Goal: Find specific page/section: Find specific page/section

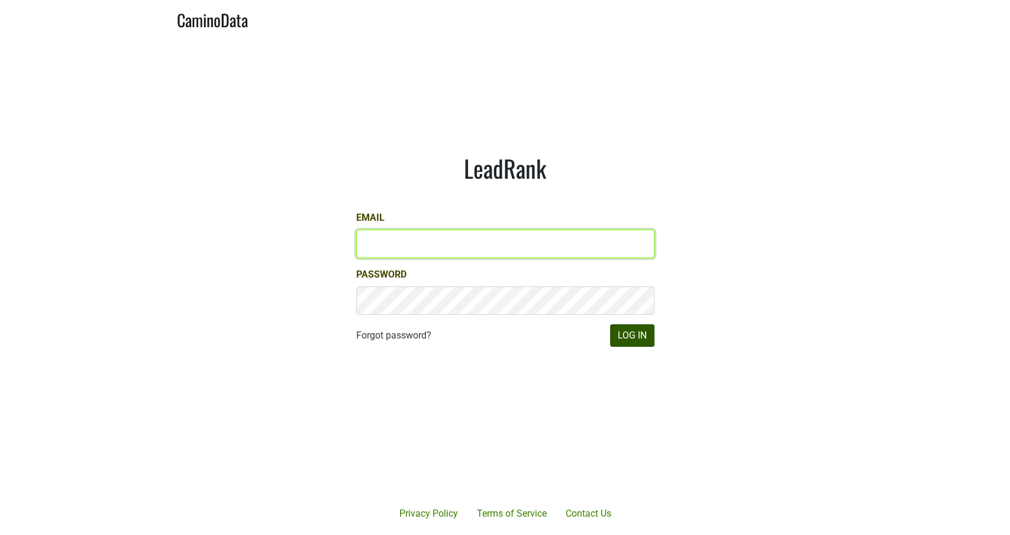
type input "michele@dumol.com"
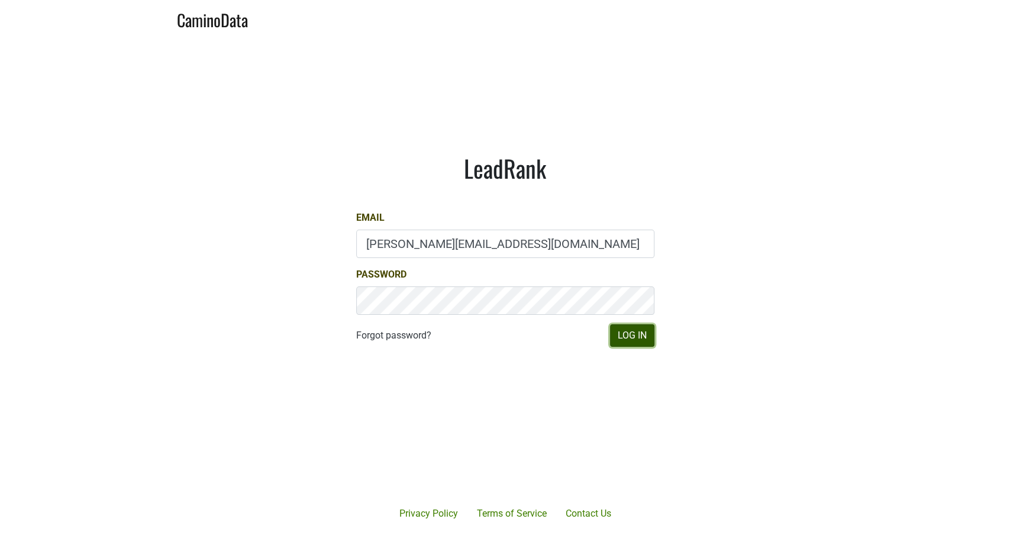
click at [394, 339] on button "Log In" at bounding box center [632, 335] width 44 height 22
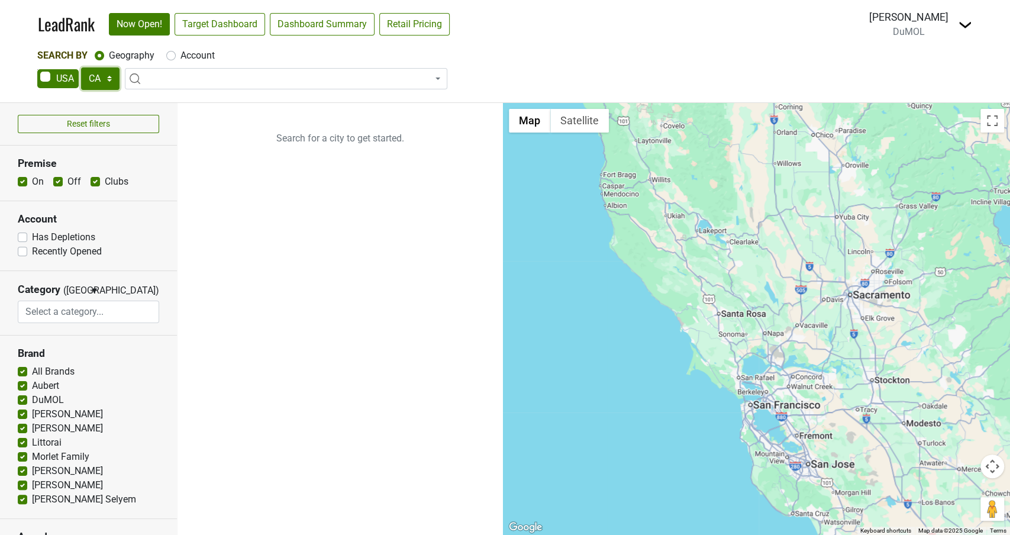
click at [103, 75] on select "AK AL AR AZ CA CO CT DC DE FL [GEOGRAPHIC_DATA] HI IA ID IL IN KS [GEOGRAPHIC_D…" at bounding box center [100, 78] width 38 height 22
select select "NV"
click at [81, 67] on select "AK AL AR AZ CA CO CT DC DE FL [GEOGRAPHIC_DATA] HI IA ID IL IN KS [GEOGRAPHIC_D…" at bounding box center [100, 78] width 38 height 22
click at [32, 182] on label "On" at bounding box center [38, 182] width 12 height 14
click at [22, 182] on input "On" at bounding box center [22, 181] width 9 height 12
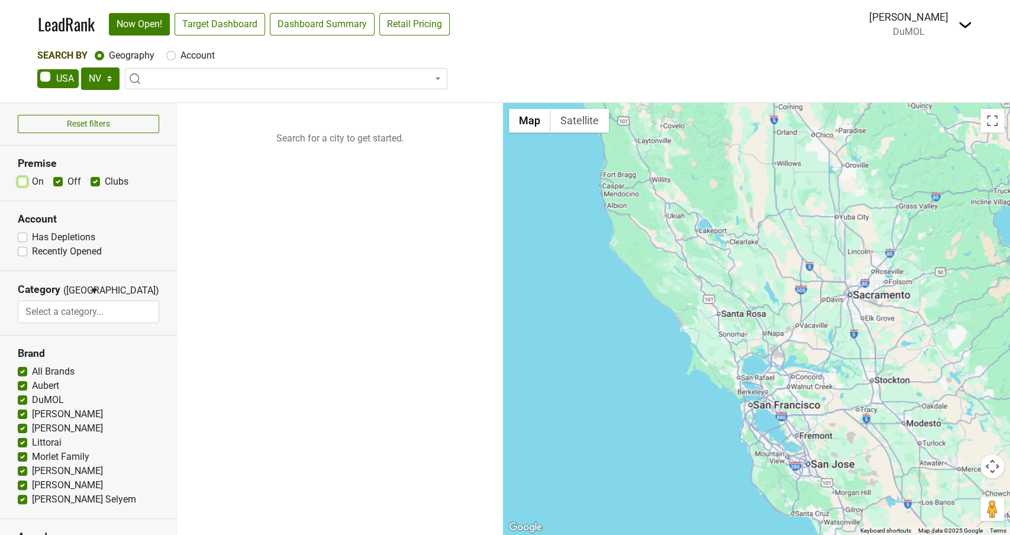
checkbox input "false"
click at [226, 24] on link "Target Dashboard" at bounding box center [220, 24] width 91 height 22
click at [207, 26] on link "Target Dashboard" at bounding box center [220, 24] width 91 height 22
click at [176, 80] on span at bounding box center [286, 78] width 323 height 21
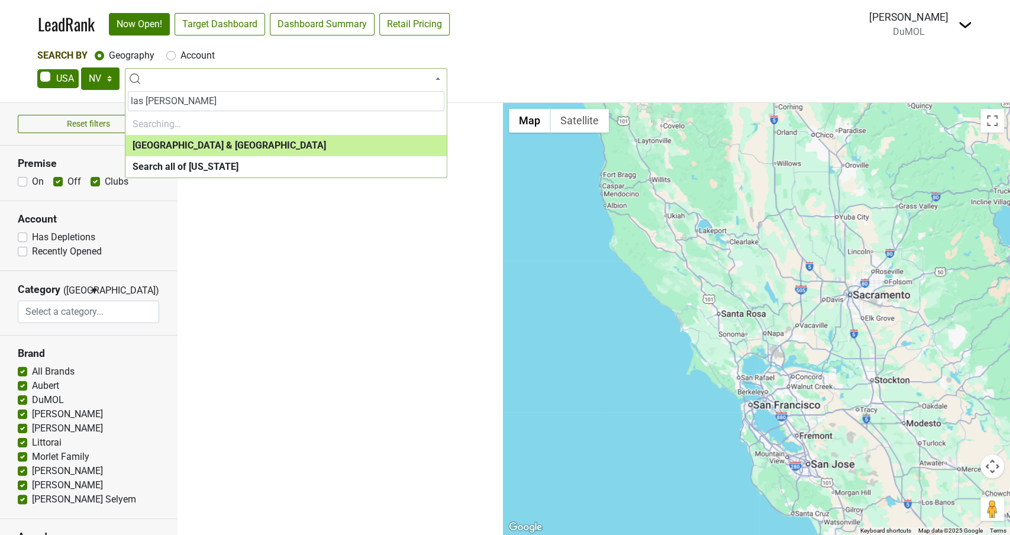
type input "[GEOGRAPHIC_DATA]"
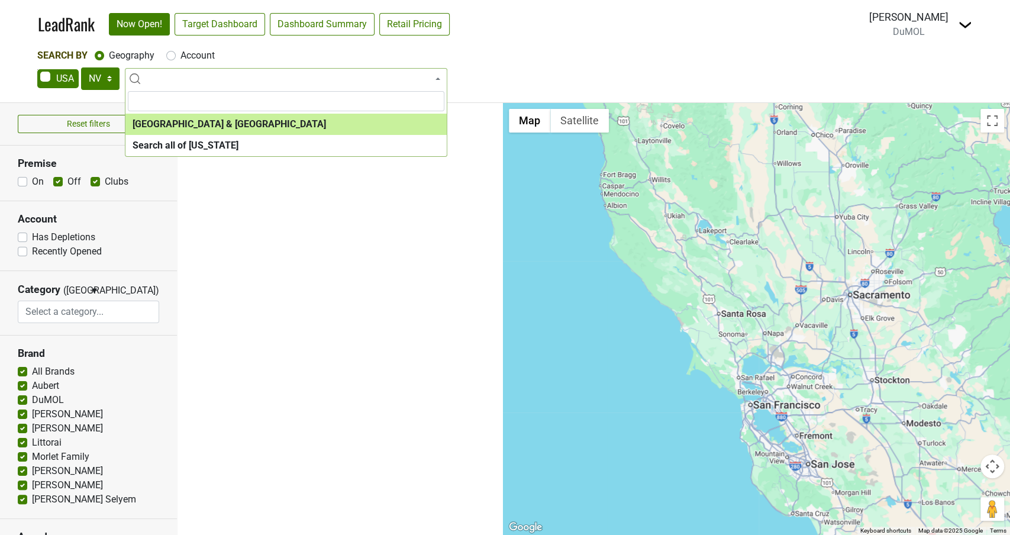
select select "1272"
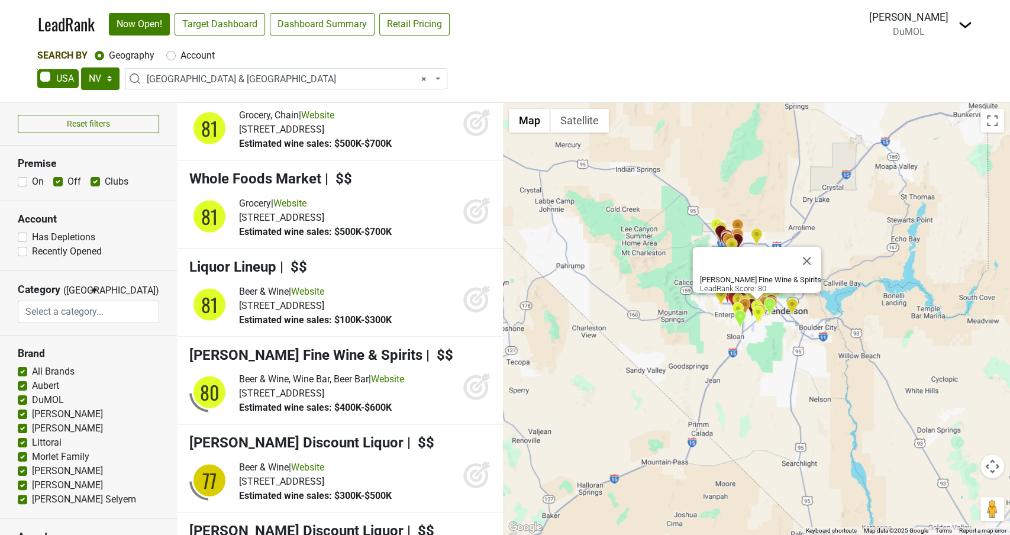
scroll to position [1664, 0]
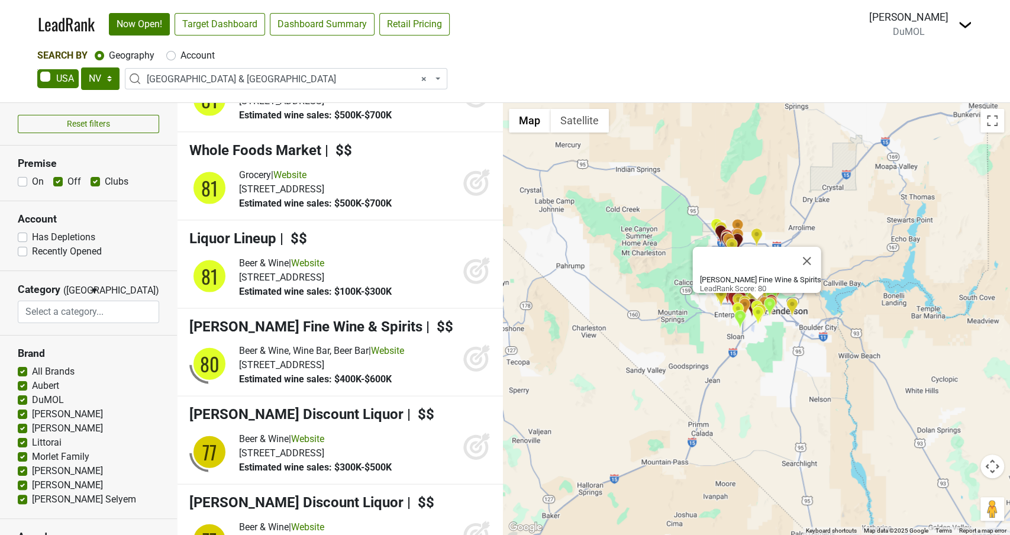
click at [474, 366] on icon at bounding box center [476, 359] width 12 height 12
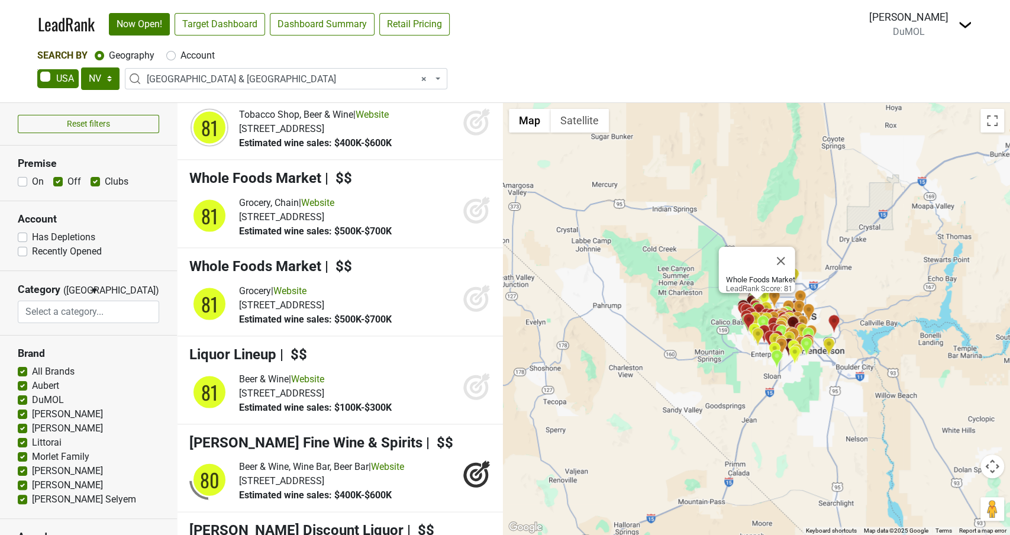
scroll to position [1539, 0]
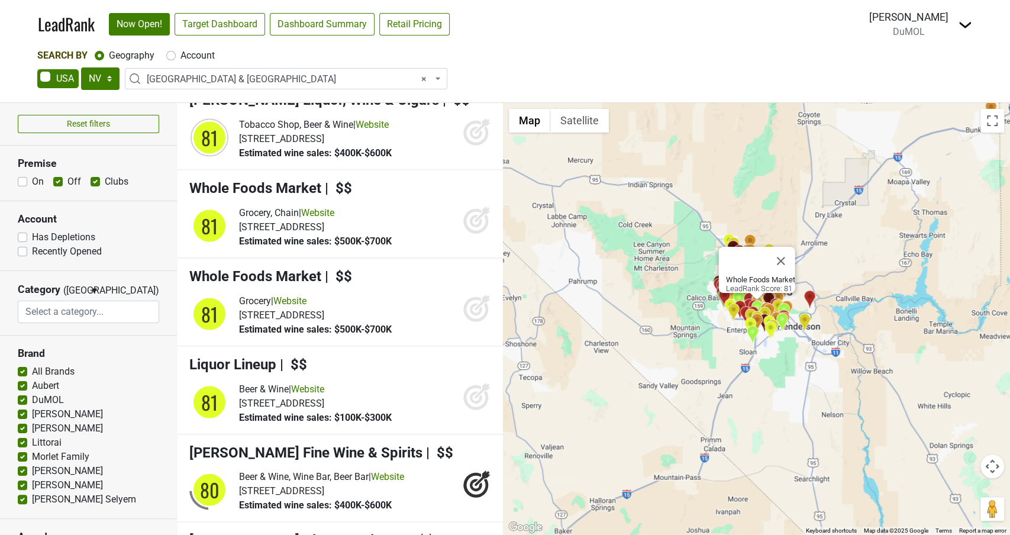
click at [481, 315] on icon at bounding box center [476, 309] width 12 height 12
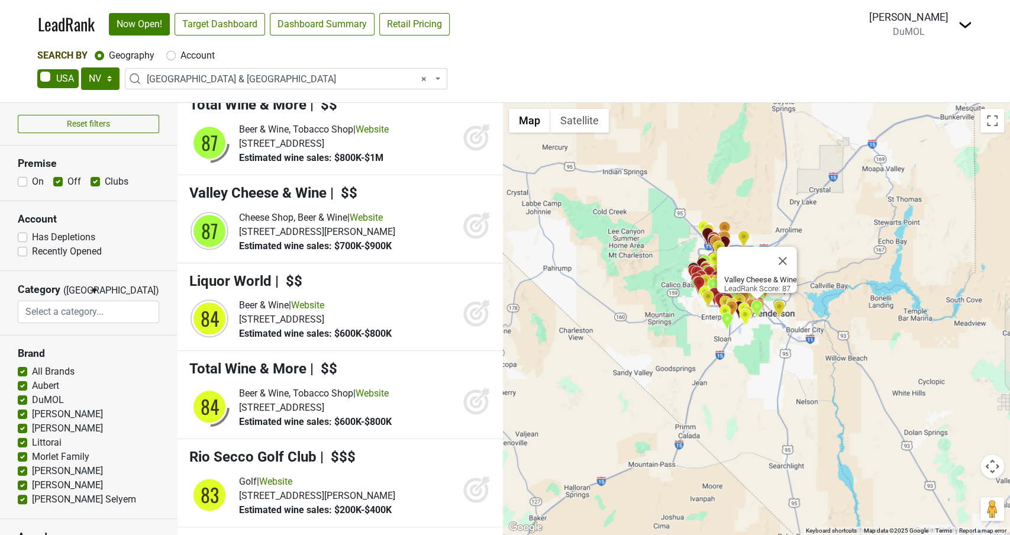
scroll to position [775, 0]
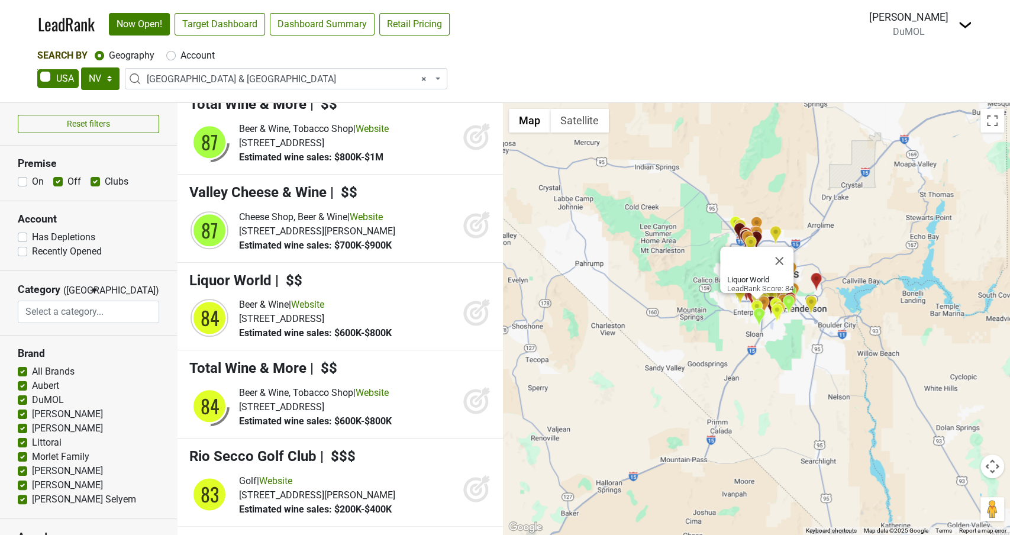
click at [483, 310] on icon at bounding box center [477, 312] width 28 height 28
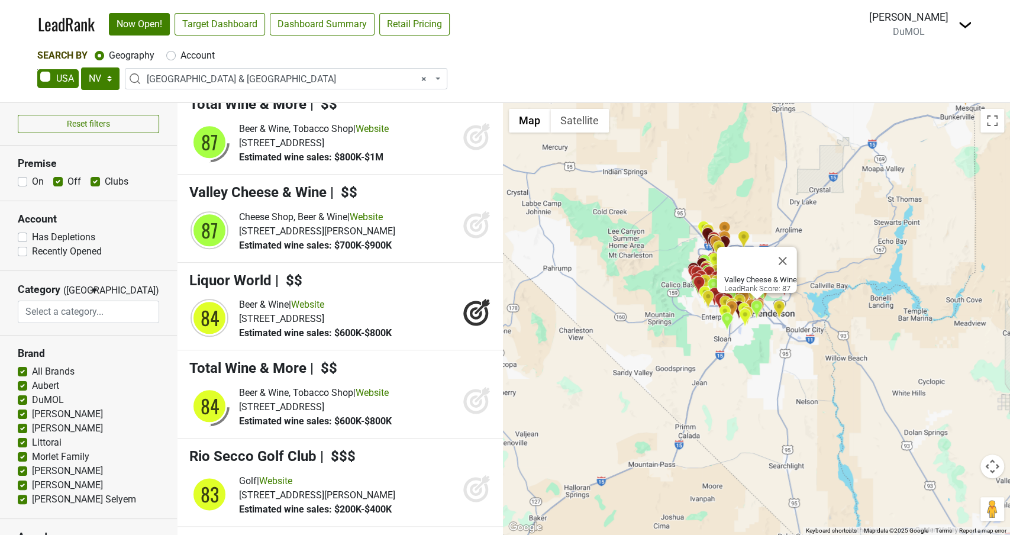
click at [481, 212] on icon at bounding box center [477, 224] width 28 height 28
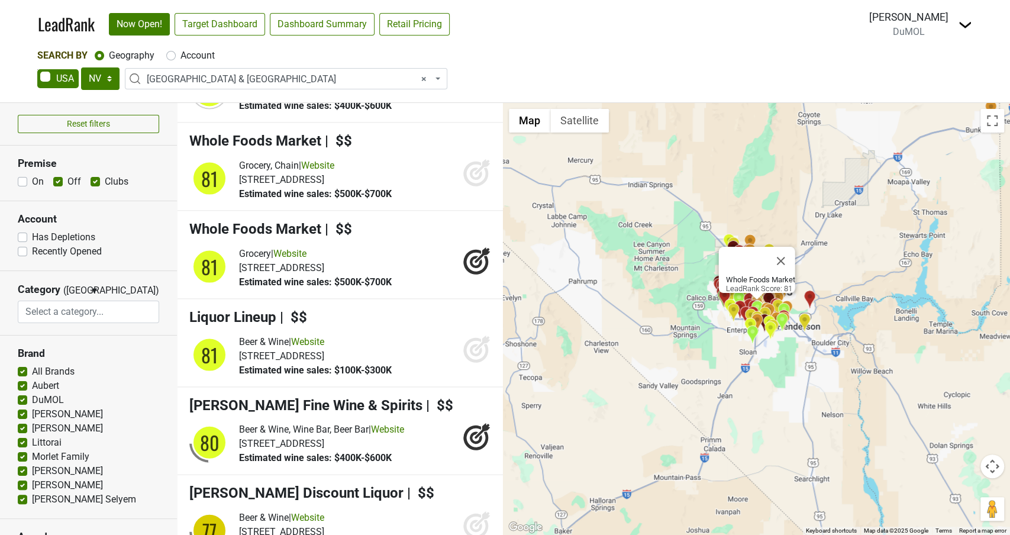
scroll to position [1589, 0]
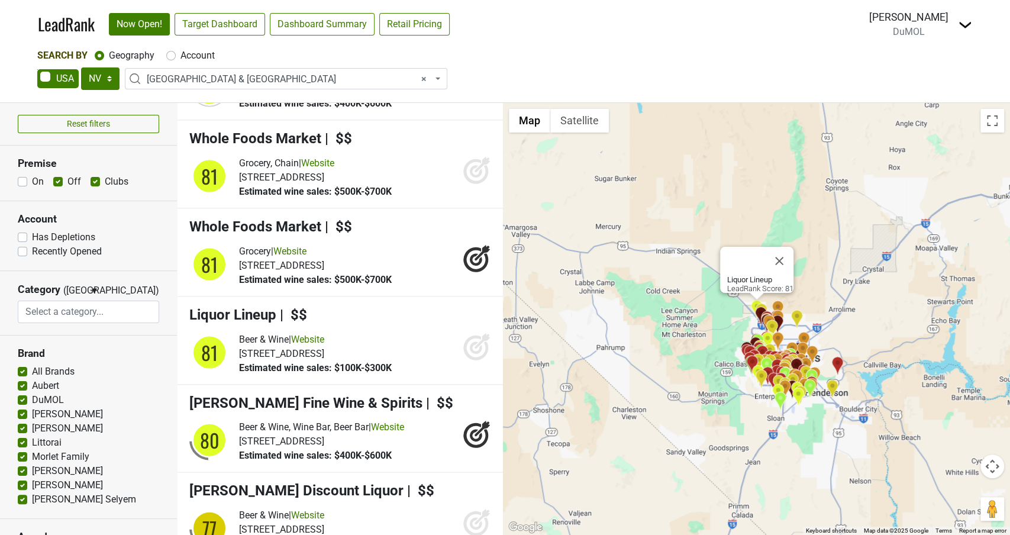
click at [469, 360] on icon at bounding box center [477, 346] width 28 height 28
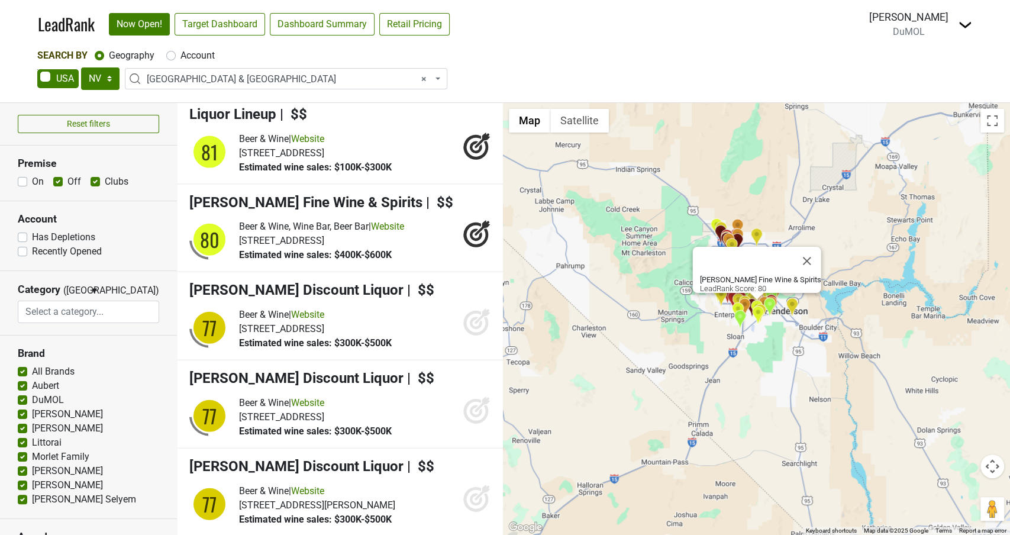
scroll to position [1793, 0]
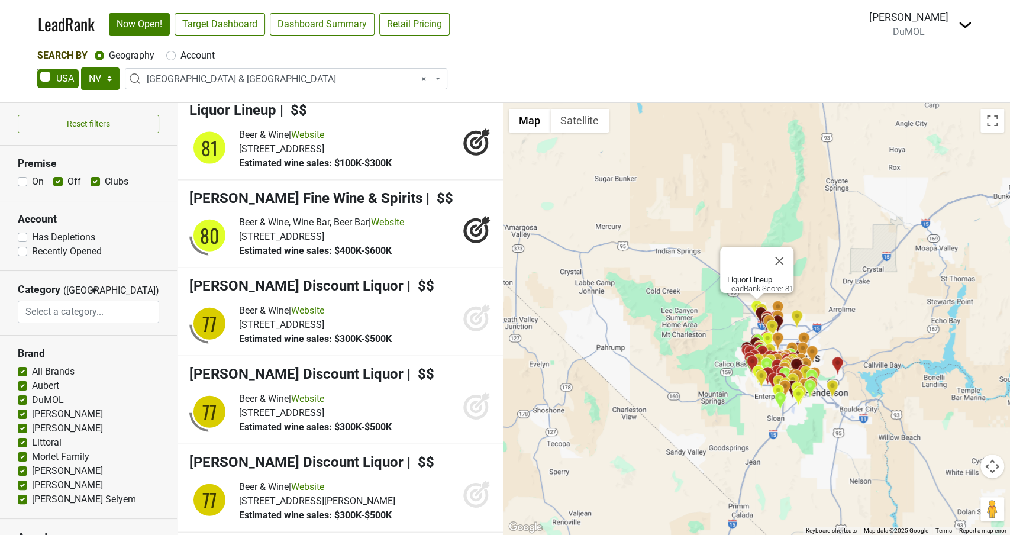
click at [478, 144] on icon at bounding box center [482, 135] width 15 height 15
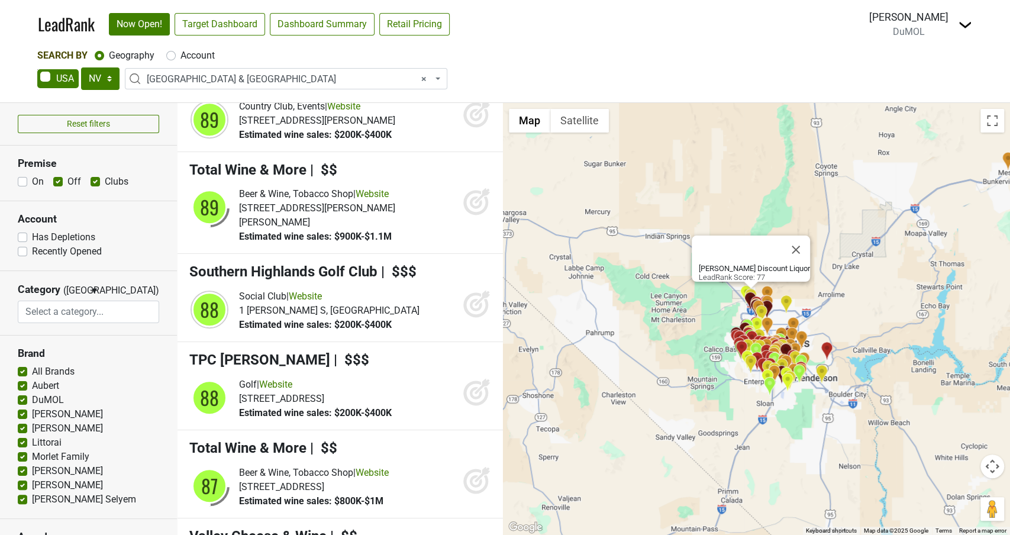
scroll to position [0, 0]
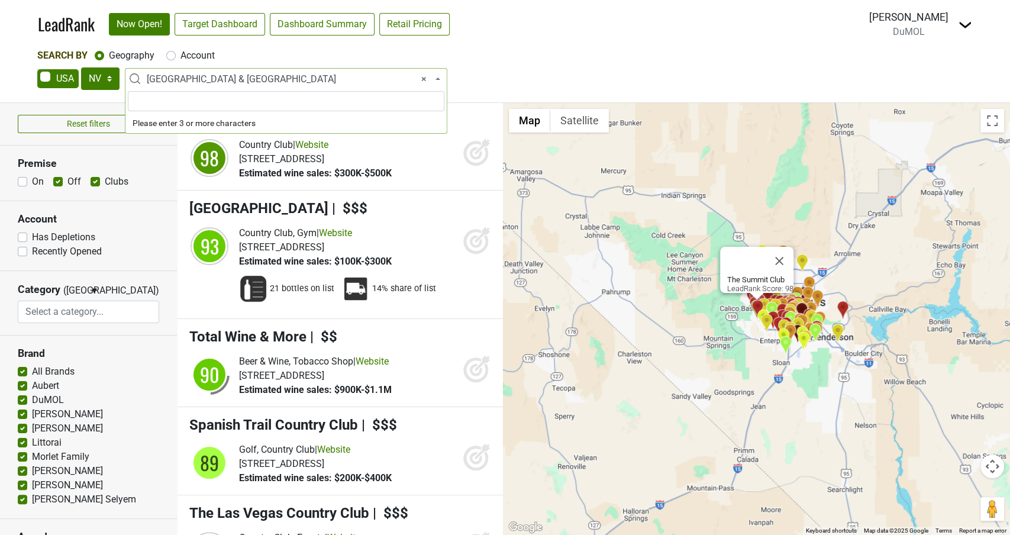
click at [362, 80] on span "× [GEOGRAPHIC_DATA] & [GEOGRAPHIC_DATA]" at bounding box center [290, 79] width 286 height 14
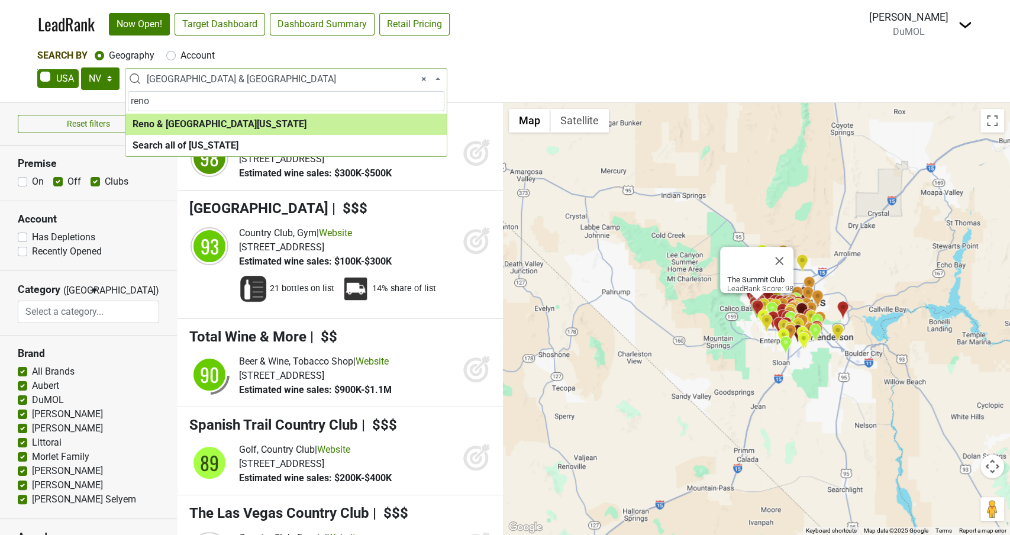
type input "reno"
select select "1190"
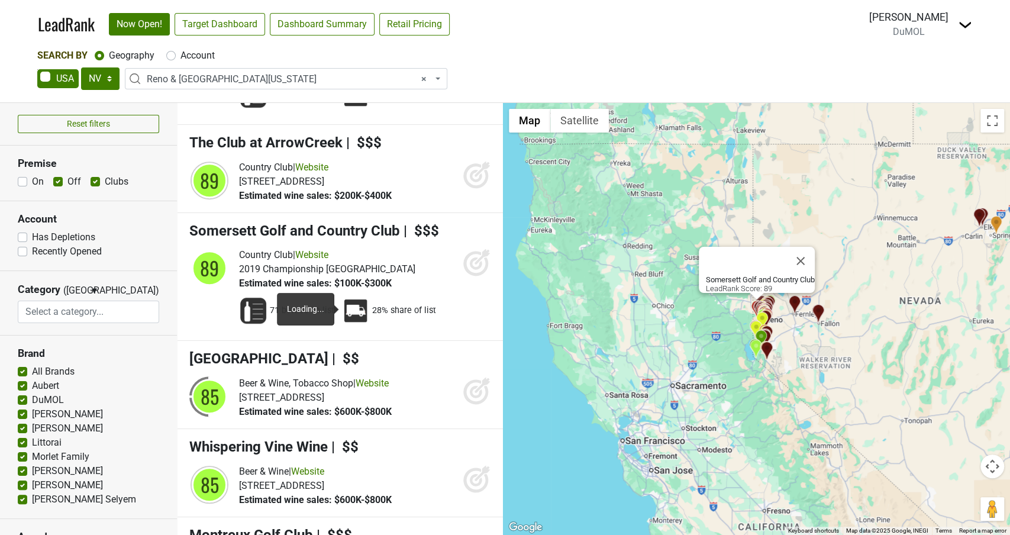
scroll to position [425, 0]
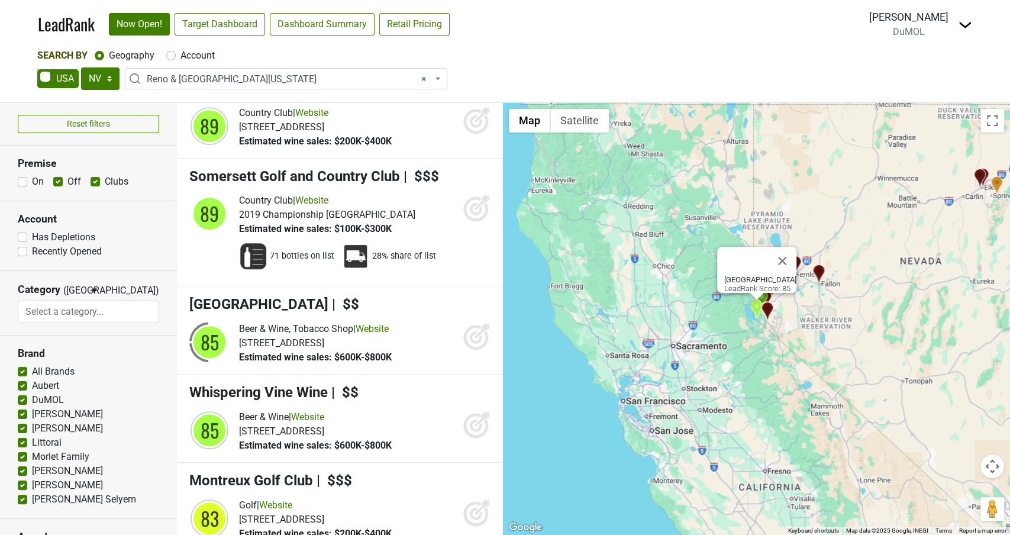
drag, startPoint x: 468, startPoint y: 335, endPoint x: 489, endPoint y: 428, distance: 95.3
click at [468, 335] on icon at bounding box center [477, 336] width 28 height 28
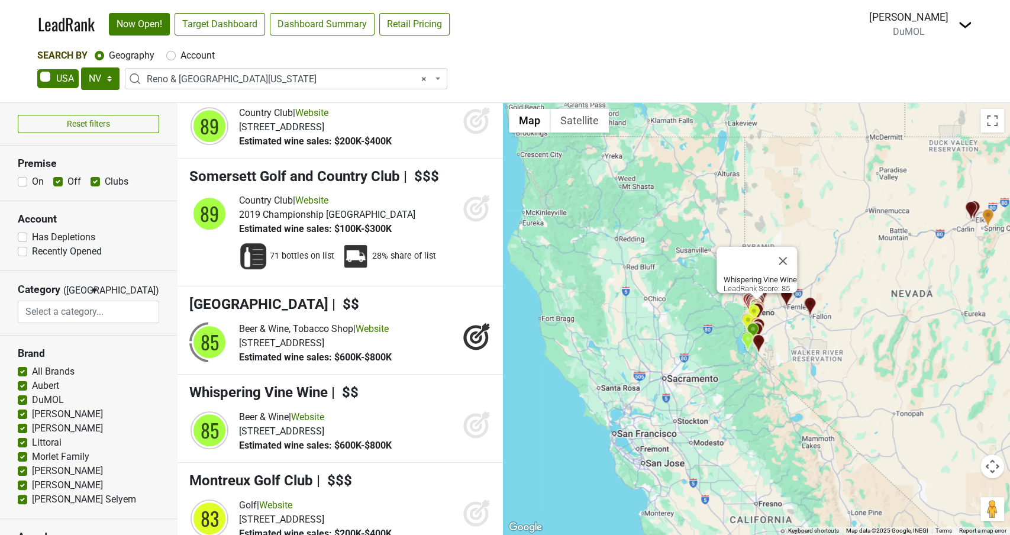
click at [485, 429] on icon at bounding box center [475, 425] width 25 height 25
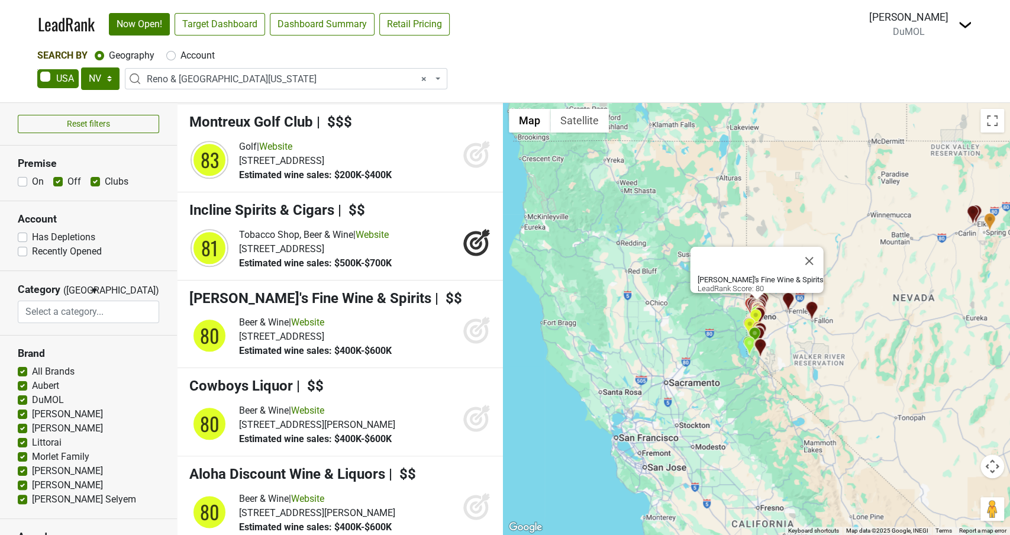
scroll to position [784, 0]
click at [469, 343] on icon at bounding box center [477, 329] width 28 height 28
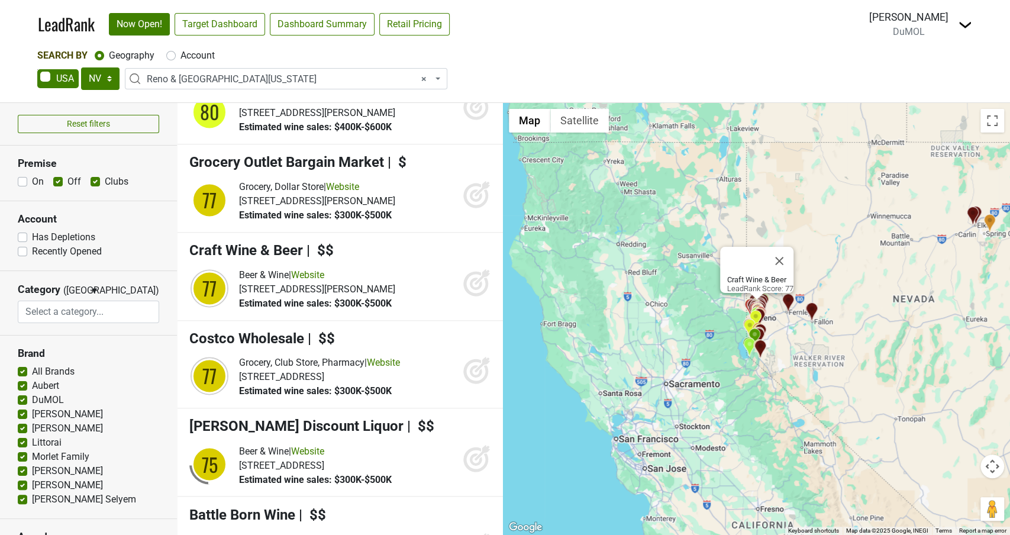
scroll to position [1186, 0]
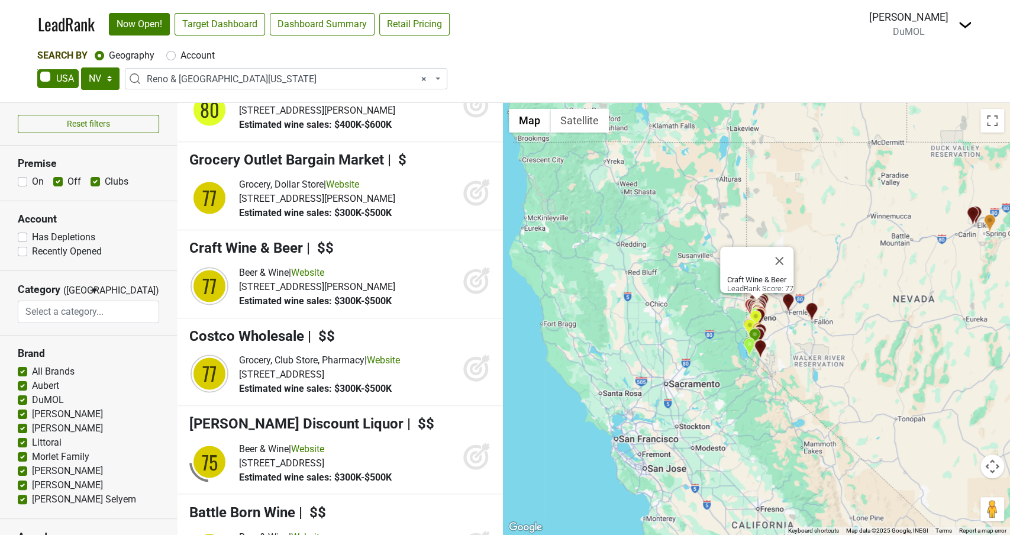
click at [485, 286] on icon at bounding box center [475, 281] width 25 height 25
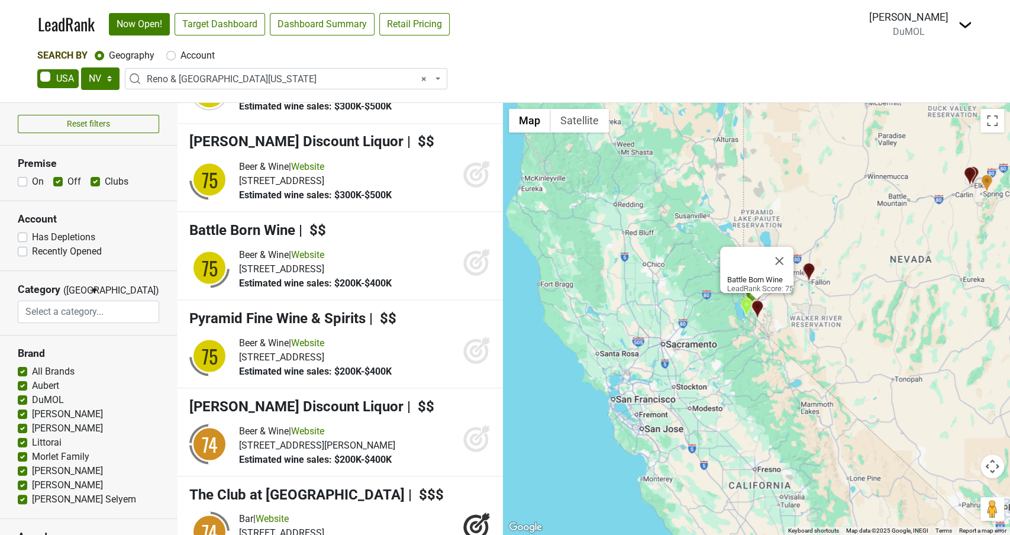
scroll to position [1476, 0]
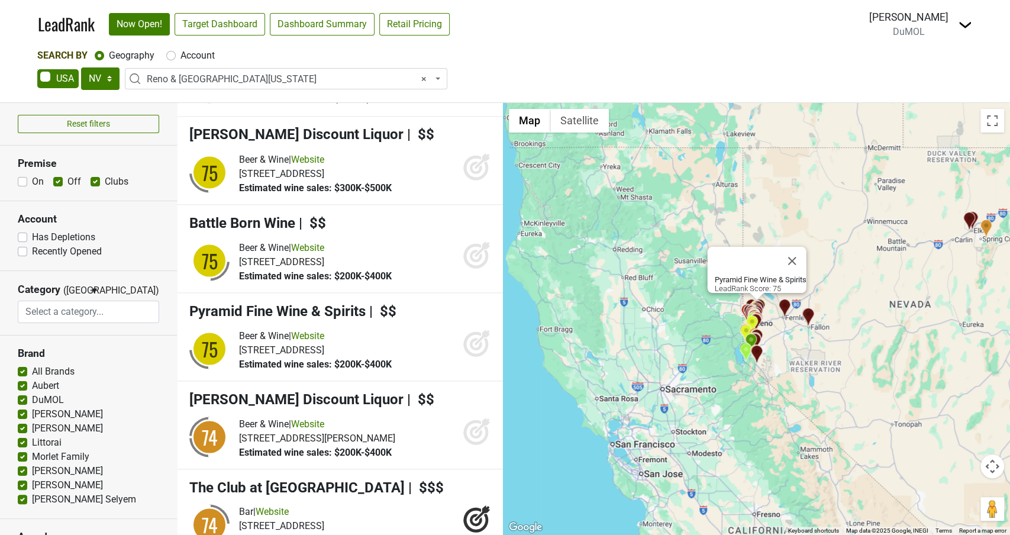
click at [476, 349] on icon at bounding box center [476, 344] width 12 height 12
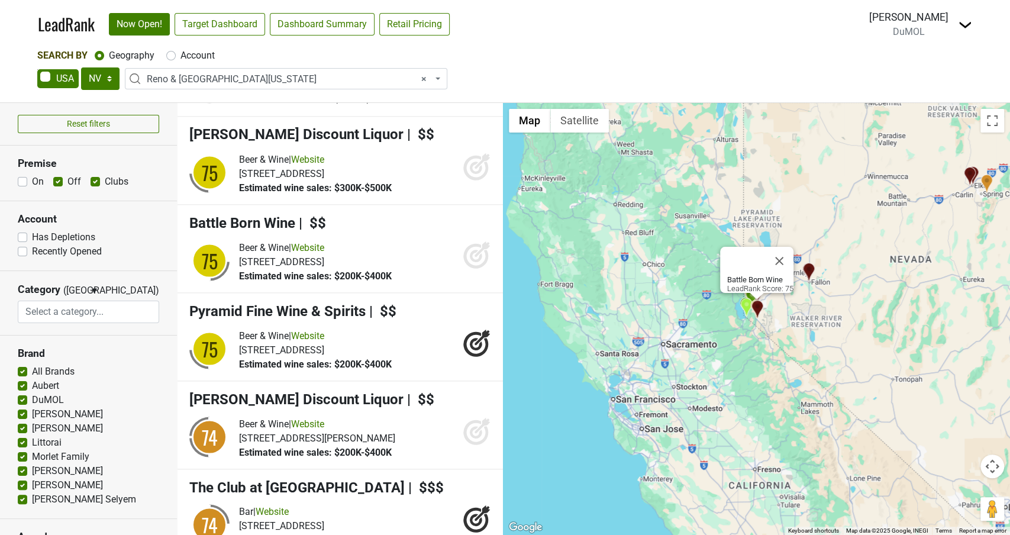
click at [468, 262] on icon at bounding box center [477, 254] width 28 height 28
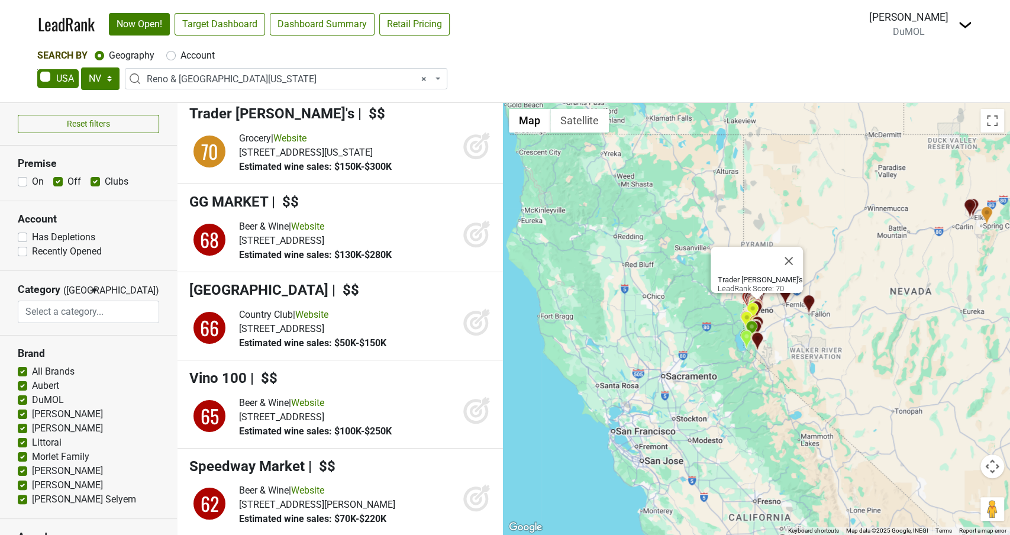
scroll to position [2854, 0]
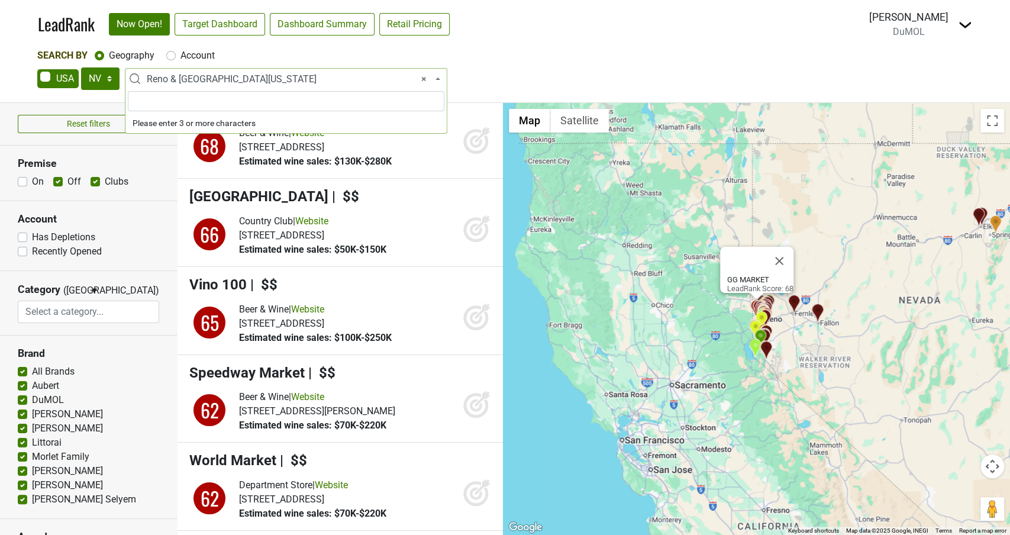
click at [264, 85] on span "× [GEOGRAPHIC_DATA] & [GEOGRAPHIC_DATA][US_STATE]" at bounding box center [290, 79] width 286 height 14
click at [181, 58] on label "Account" at bounding box center [198, 56] width 34 height 14
click at [172, 58] on input "Account" at bounding box center [170, 55] width 9 height 12
radio input "true"
select select
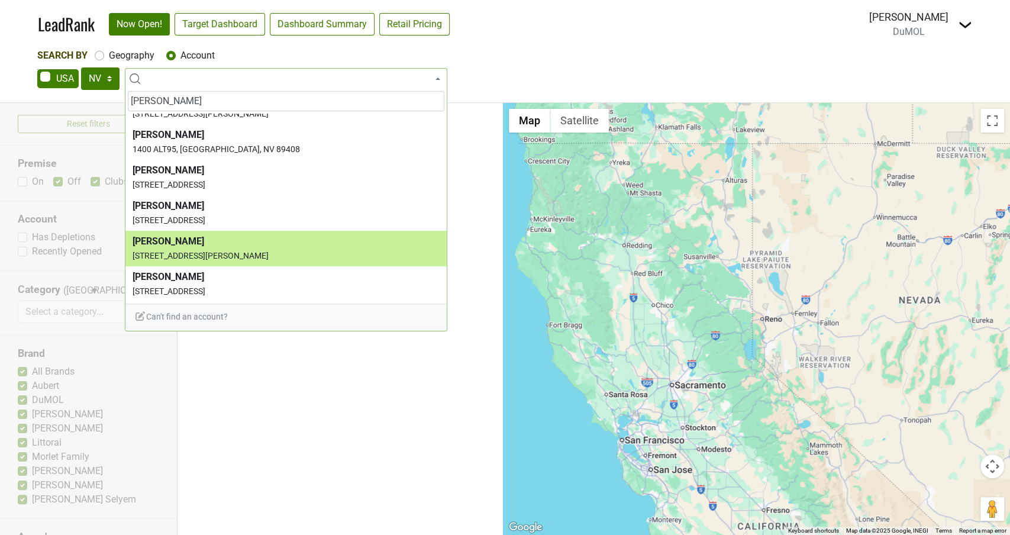
scroll to position [236, 0]
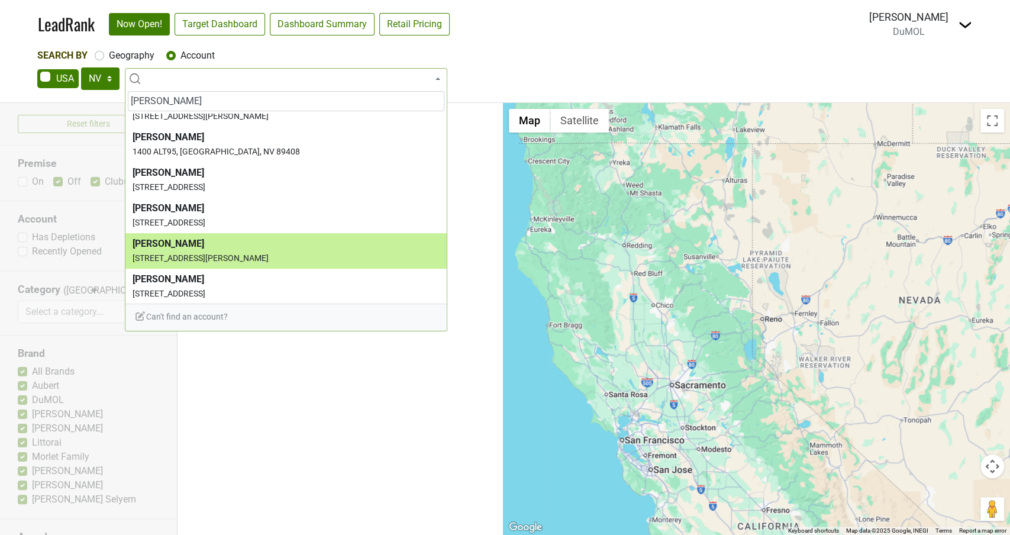
type input "[PERSON_NAME]"
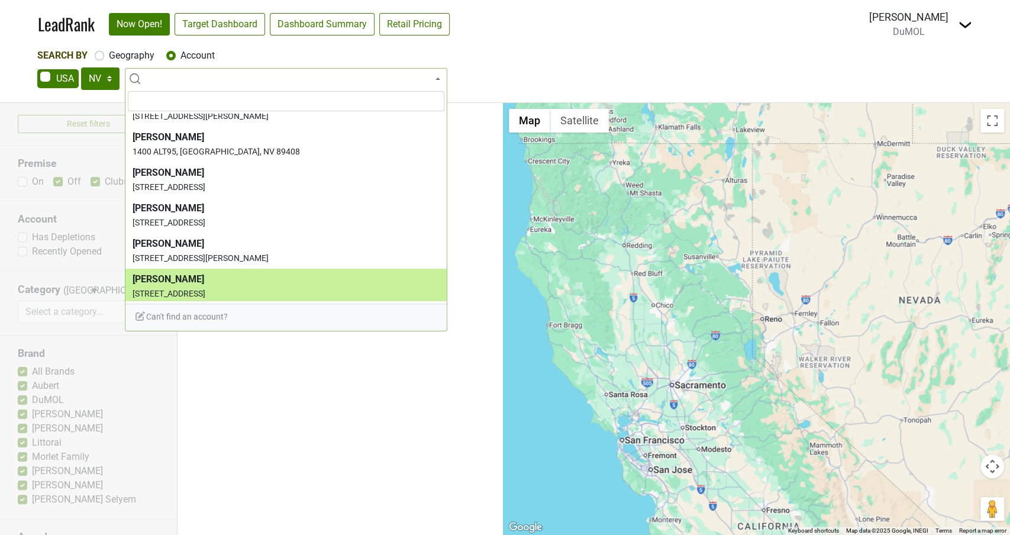
select select "123802359"
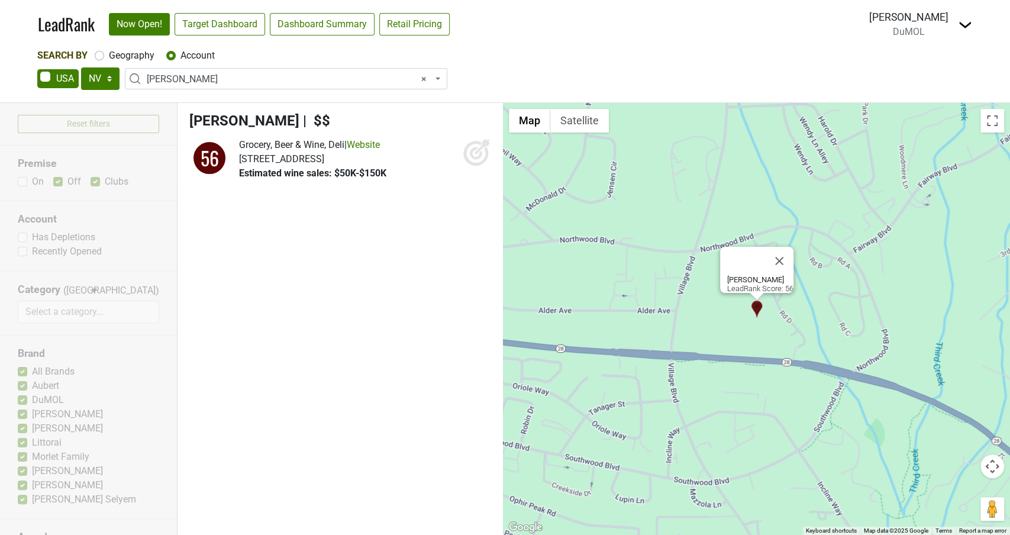
click at [474, 151] on icon at bounding box center [477, 152] width 28 height 28
click at [246, 23] on link "Target Dashboard" at bounding box center [220, 24] width 91 height 22
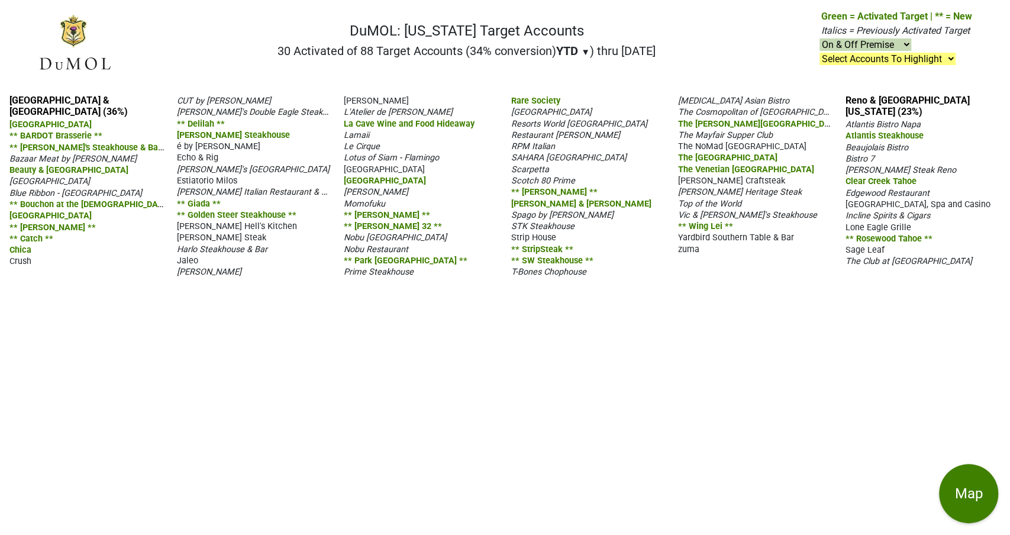
click at [911, 43] on select "On & Off Premise On Premise Off Premise Country Clubs Only" at bounding box center [866, 44] width 92 height 12
select select "off"
click at [820, 39] on select "On & Off Premise On Premise Off Premise Country Clubs Only" at bounding box center [866, 44] width 92 height 12
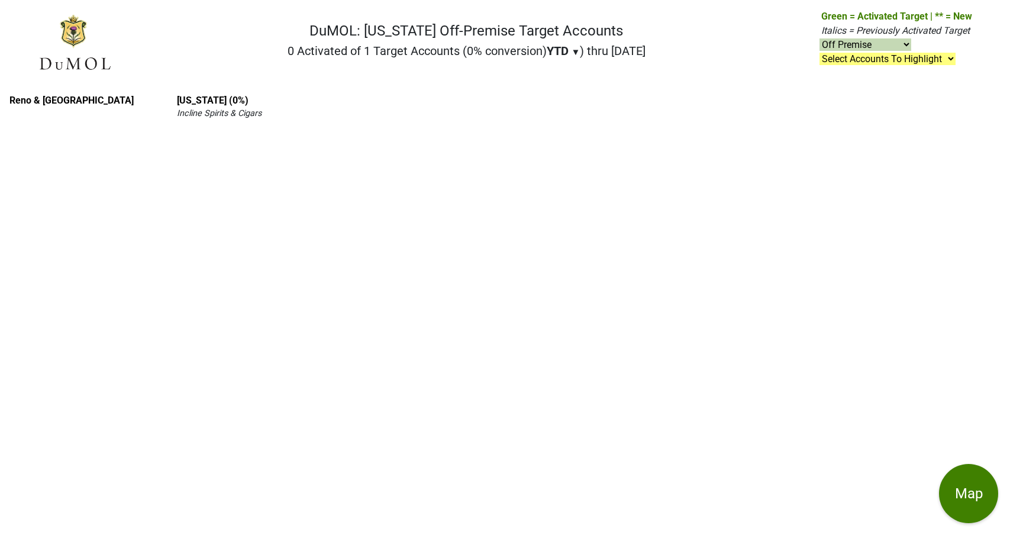
select select "off"
click at [906, 41] on select "On & Off Premise On Premise Off Premise Country Clubs Only" at bounding box center [866, 44] width 92 height 12
select select
click at [820, 39] on select "On & Off Premise On Premise Off Premise Country Clubs Only" at bounding box center [866, 44] width 92 height 12
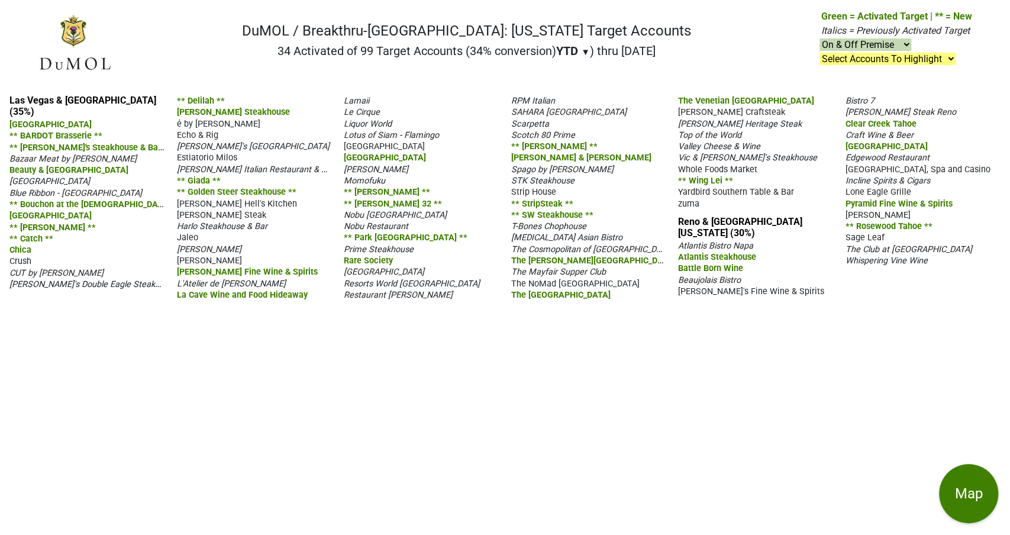
click at [897, 43] on select "On & Off Premise On Premise Off Premise Country Clubs Only" at bounding box center [866, 44] width 92 height 12
select select "off"
click at [820, 39] on select "On & Off Premise On Premise Off Premise Country Clubs Only" at bounding box center [866, 44] width 92 height 12
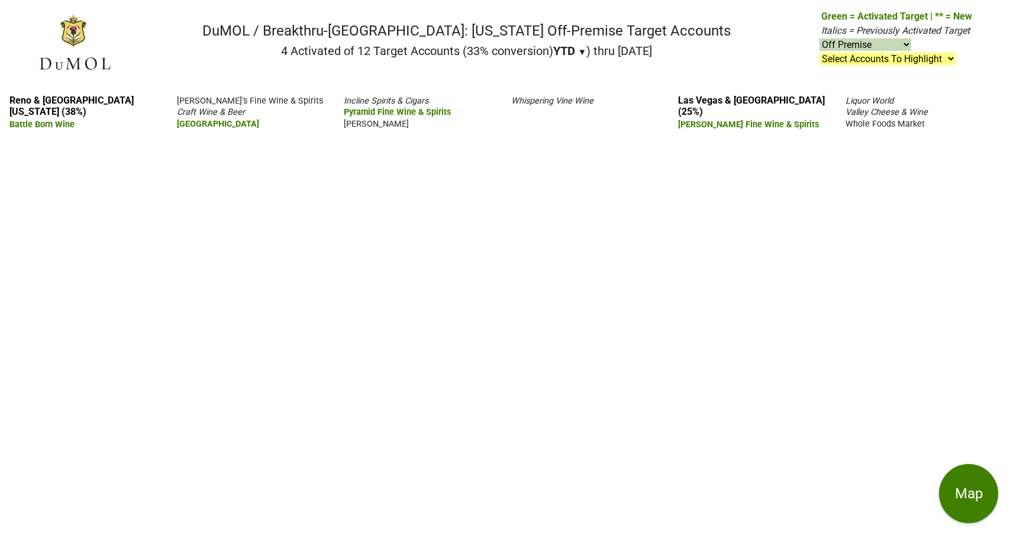
select select "off"
drag, startPoint x: 922, startPoint y: 122, endPoint x: 3, endPoint y: 37, distance: 923.1
click at [3, 37] on div "DuMOL / Breakthru-[GEOGRAPHIC_DATA]: [US_STATE] Off-Premise Target Accounts 4 A…" at bounding box center [505, 267] width 1010 height 535
copy div "DuMOL / Breakthru-NV: Nevada Off-Premise Target Accounts 4 Activated of 12 Targ…"
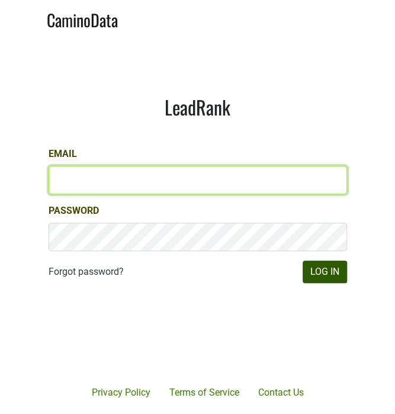
type input "[PERSON_NAME][EMAIL_ADDRESS][DOMAIN_NAME]"
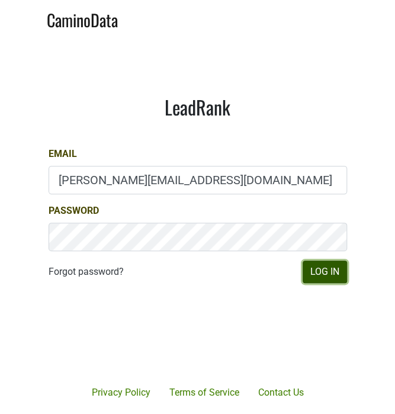
click at [324, 273] on button "Log In" at bounding box center [324, 271] width 44 height 22
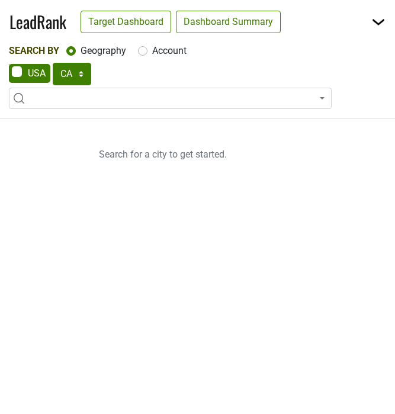
select select "CA"
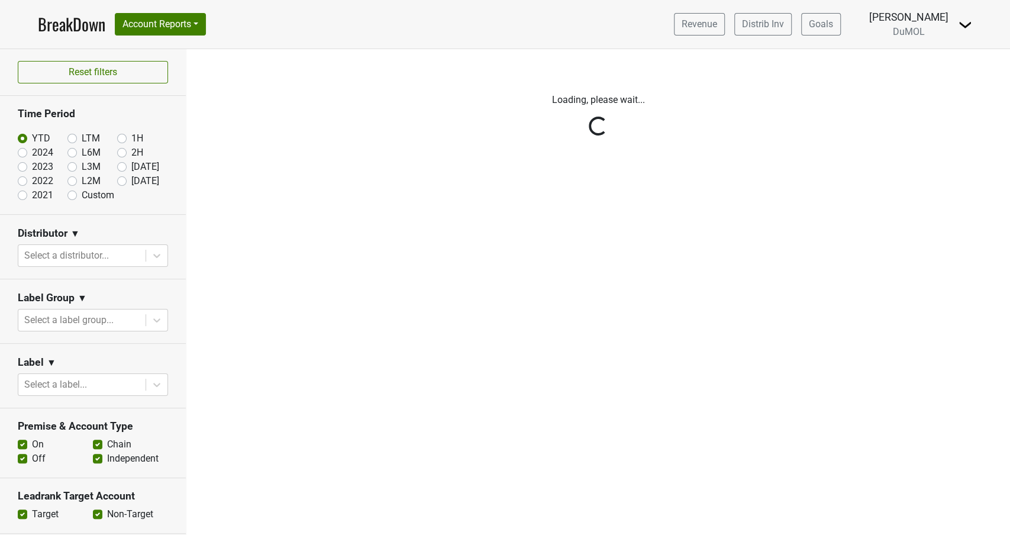
click at [120, 182] on div "Reset filters Time Period YTD LTM 1H 2024 L6M 2H 2023 L3M Aug '25 2022 L2M Sep …" at bounding box center [93, 292] width 186 height 486
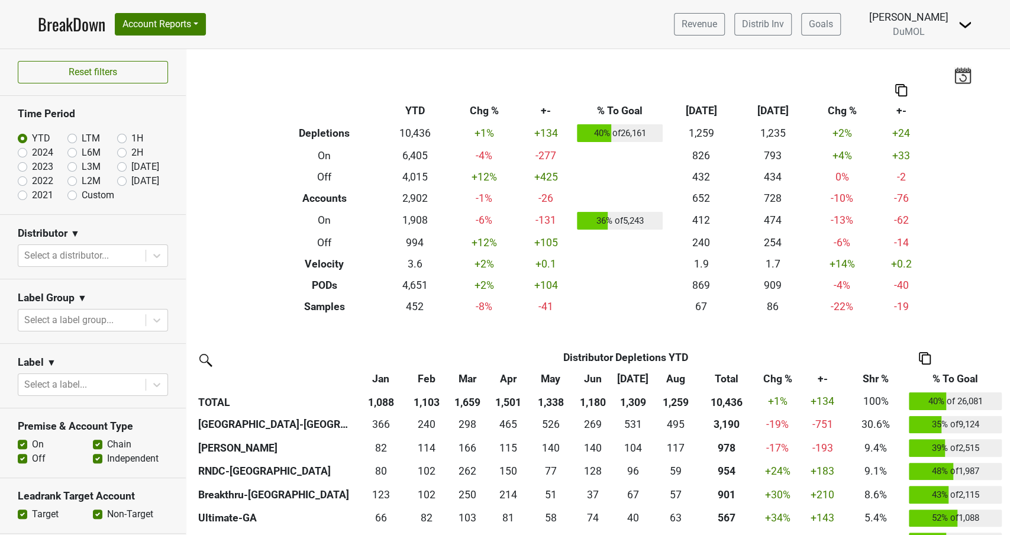
click at [131, 179] on label "Sep '25" at bounding box center [145, 181] width 28 height 14
click at [121, 179] on input "Sep '25" at bounding box center [140, 180] width 47 height 12
radio input "true"
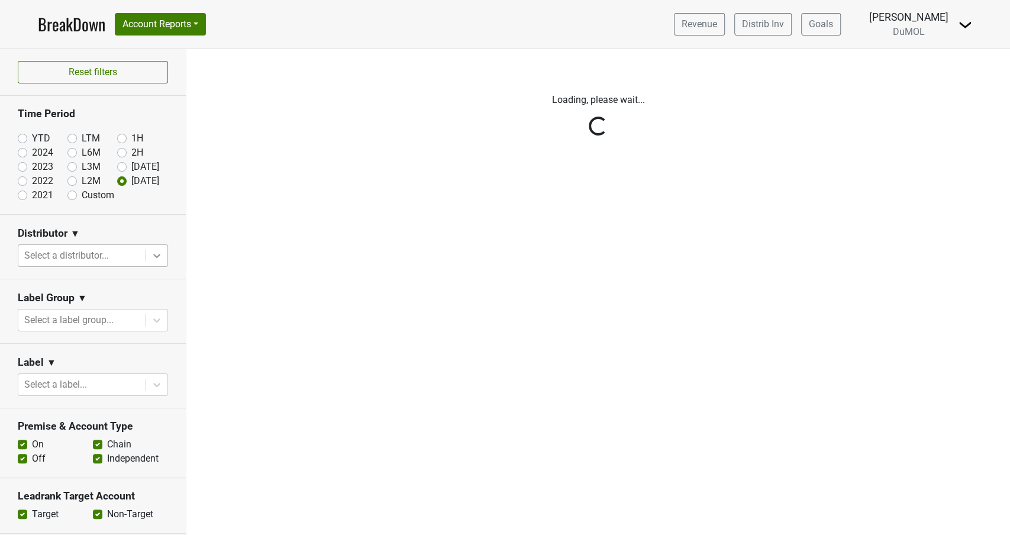
click at [148, 259] on div "Reset filters Time Period YTD LTM 1H 2024 L6M 2H 2023 L3M Aug '25 2022 L2M Sep …" at bounding box center [93, 292] width 186 height 486
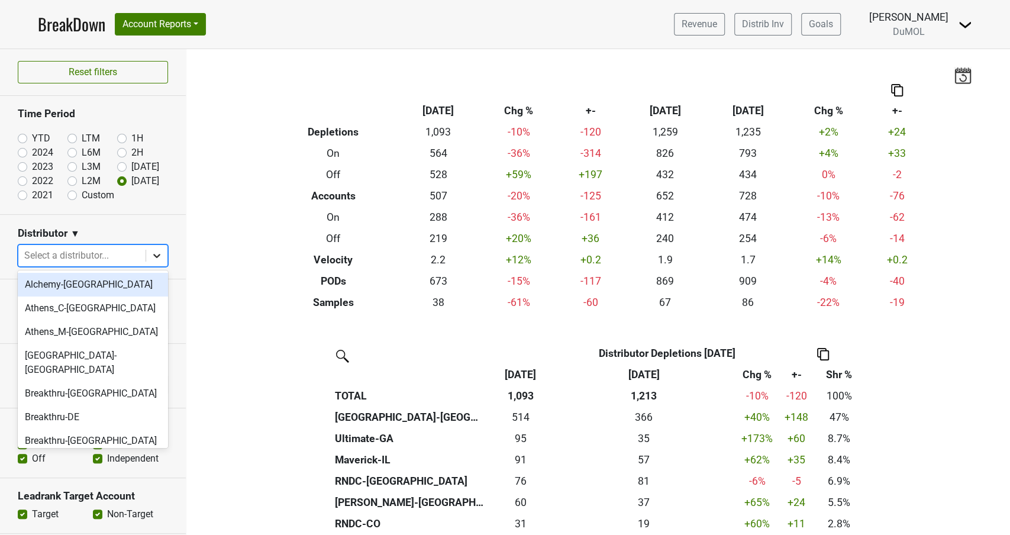
click at [153, 255] on icon at bounding box center [157, 256] width 12 height 12
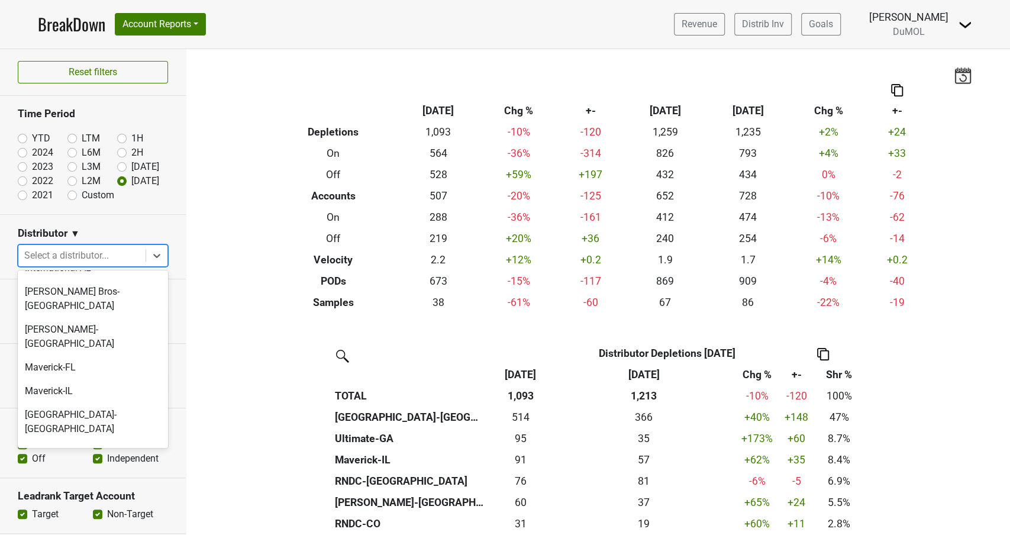
scroll to position [507, 0]
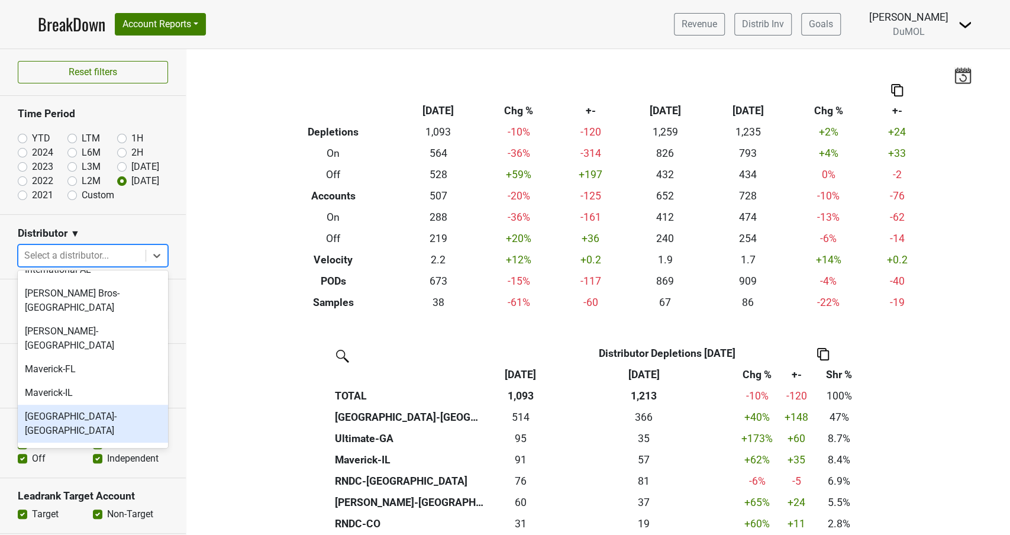
click at [53, 405] on div "Monterey-CA" at bounding box center [93, 424] width 150 height 38
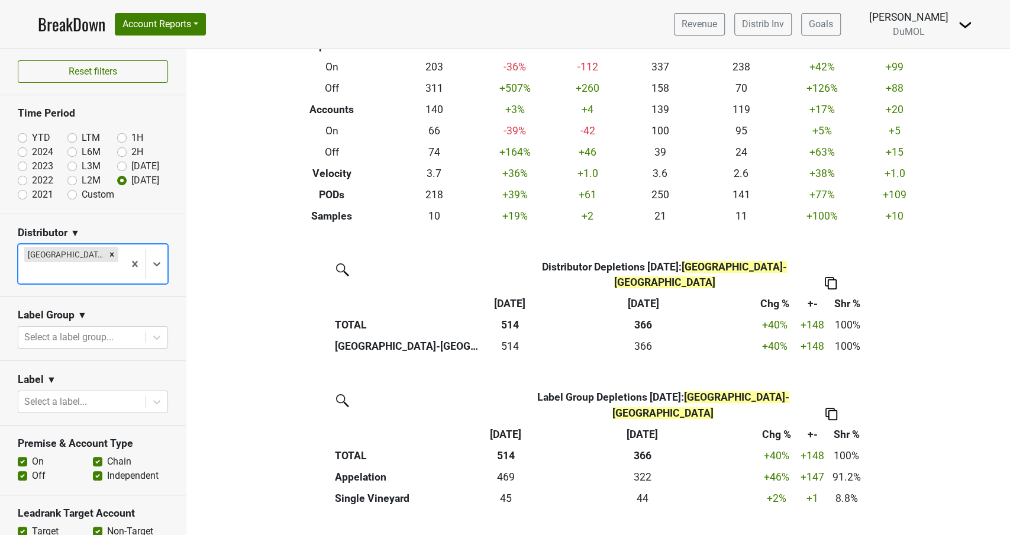
scroll to position [0, 0]
